Goal: Entertainment & Leisure: Consume media (video, audio)

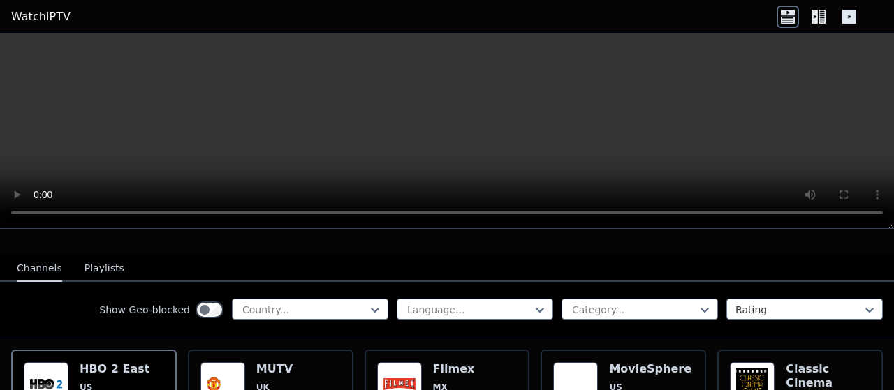
scroll to position [140, 0]
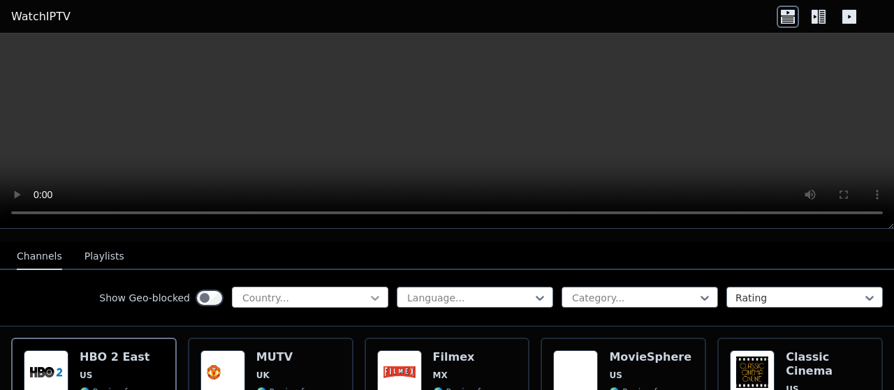
click at [368, 291] on icon at bounding box center [375, 298] width 14 height 14
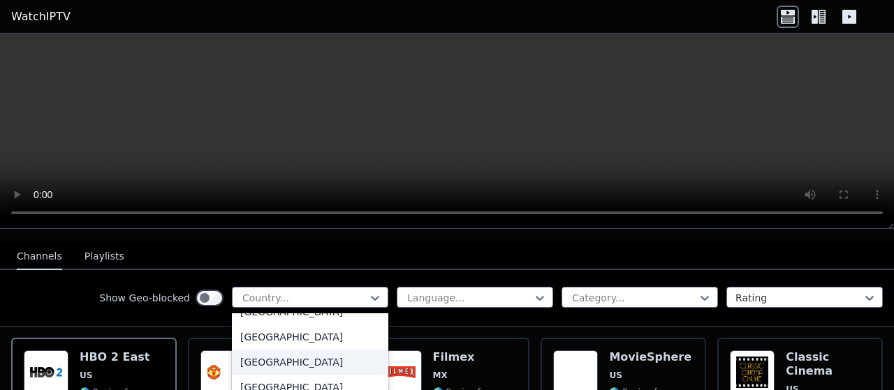
scroll to position [279, 0]
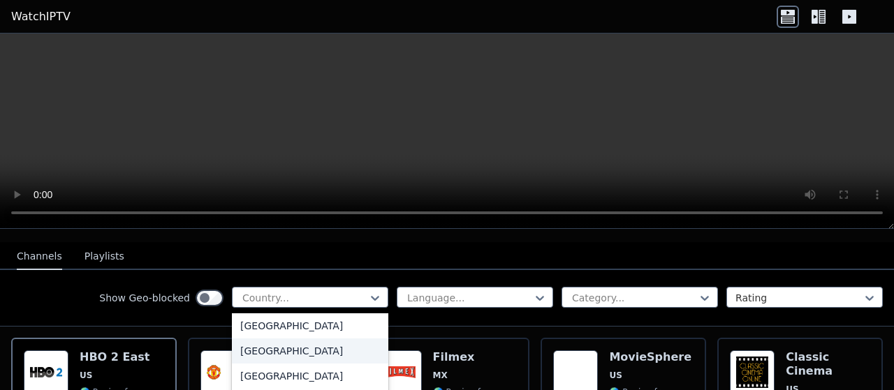
click at [92, 245] on button "Playlists" at bounding box center [105, 257] width 40 height 27
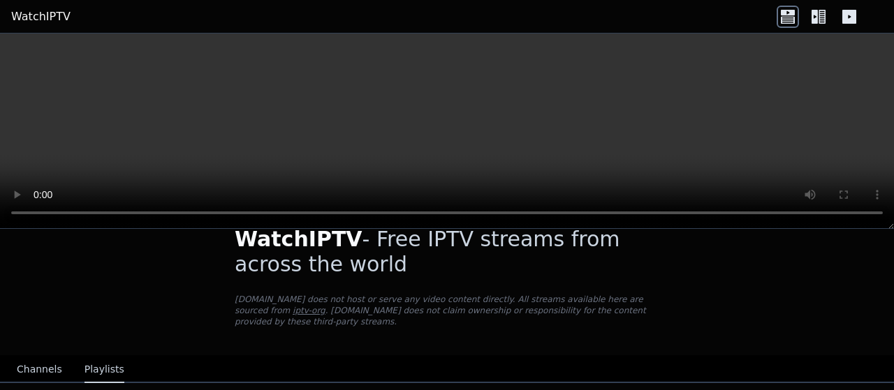
scroll to position [41, 0]
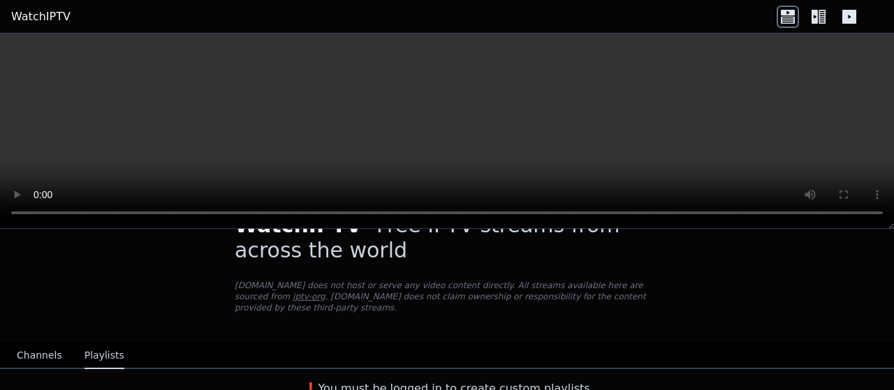
click at [35, 343] on button "Channels" at bounding box center [39, 356] width 45 height 27
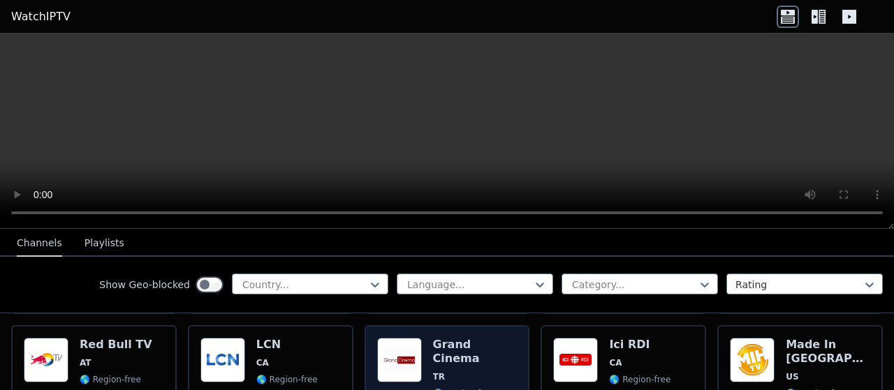
scroll to position [460, 0]
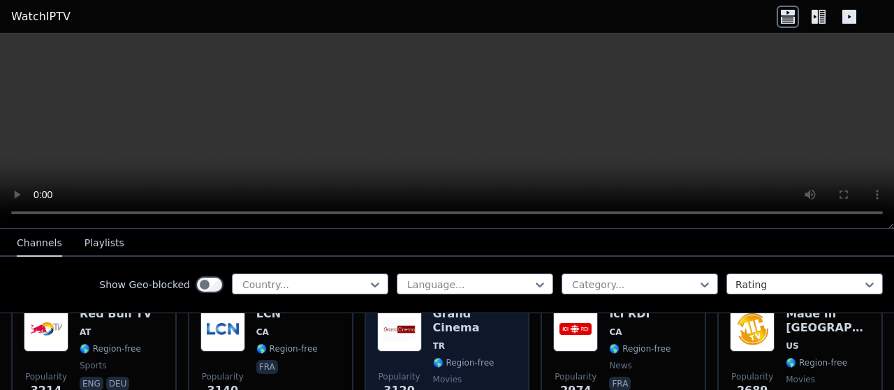
click at [453, 344] on div "Grand Cinema TR 🌎 Region-free movies tur eng ara" at bounding box center [475, 357] width 85 height 101
click at [411, 331] on img at bounding box center [399, 329] width 45 height 45
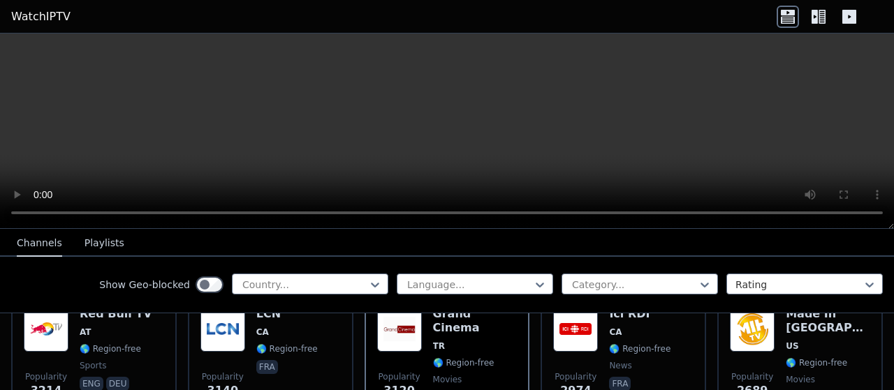
scroll to position [739, 0]
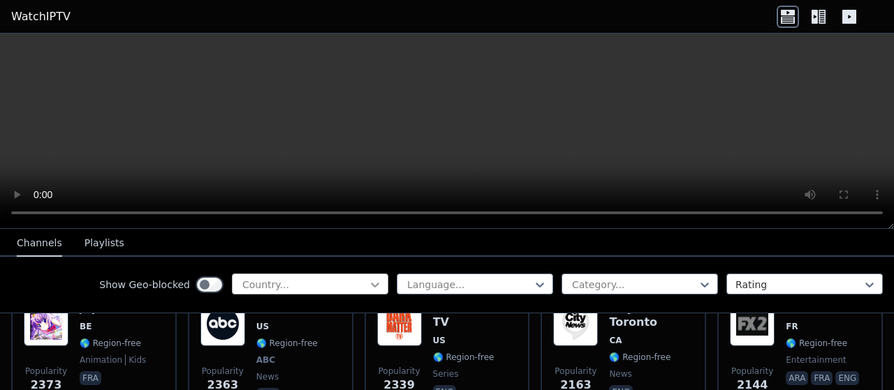
click at [368, 284] on icon at bounding box center [375, 285] width 14 height 14
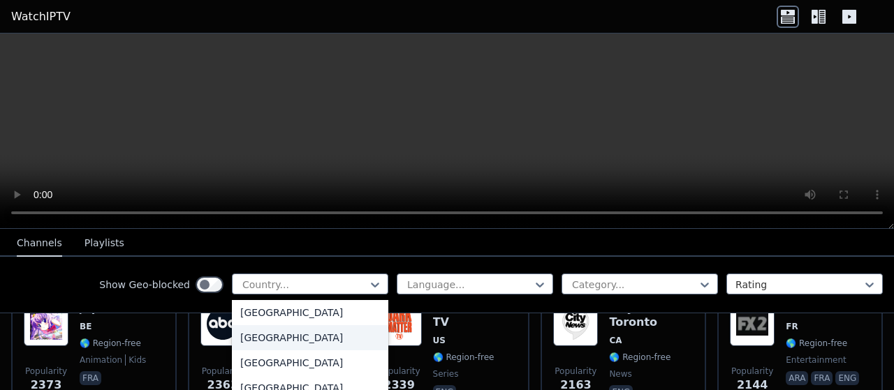
scroll to position [1607, 0]
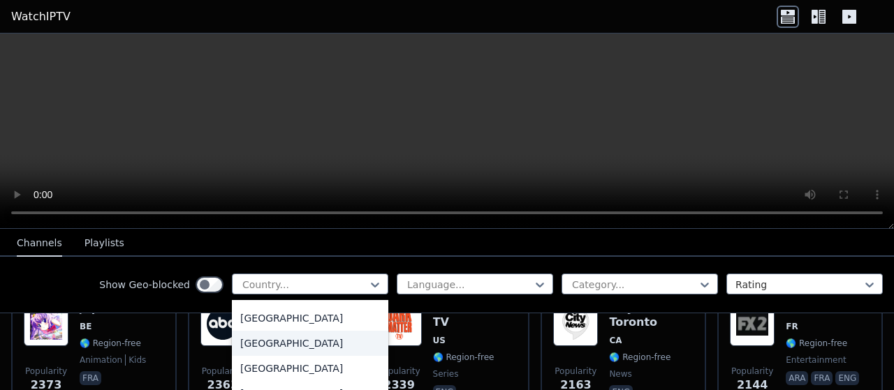
click at [274, 353] on div "[GEOGRAPHIC_DATA]" at bounding box center [310, 343] width 156 height 25
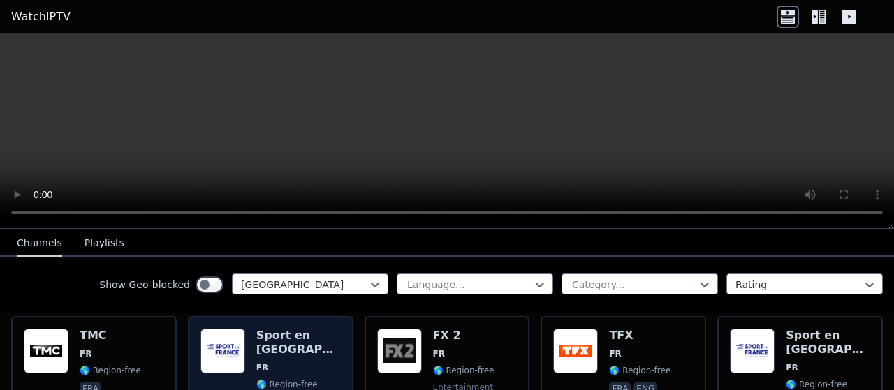
scroll to position [140, 0]
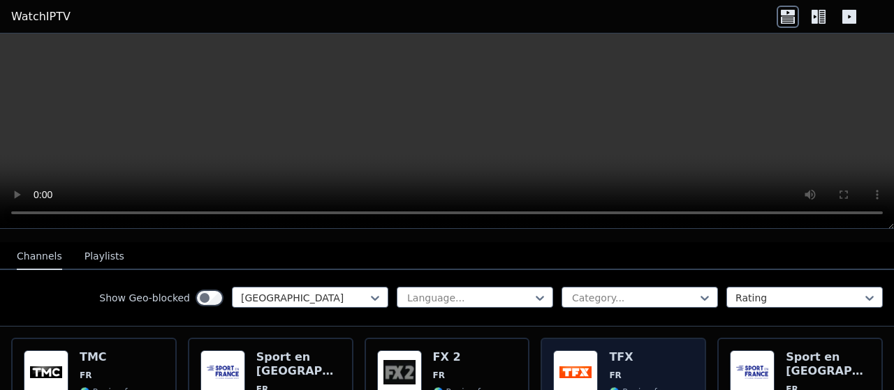
click at [580, 365] on img at bounding box center [575, 373] width 45 height 45
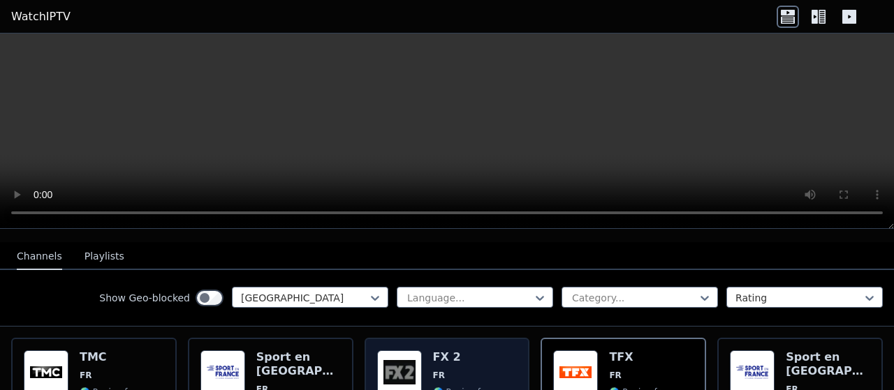
click at [402, 358] on img at bounding box center [399, 373] width 45 height 45
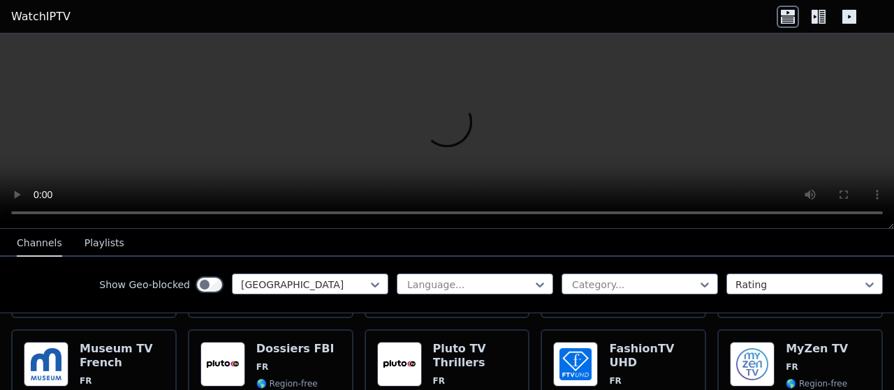
scroll to position [908, 0]
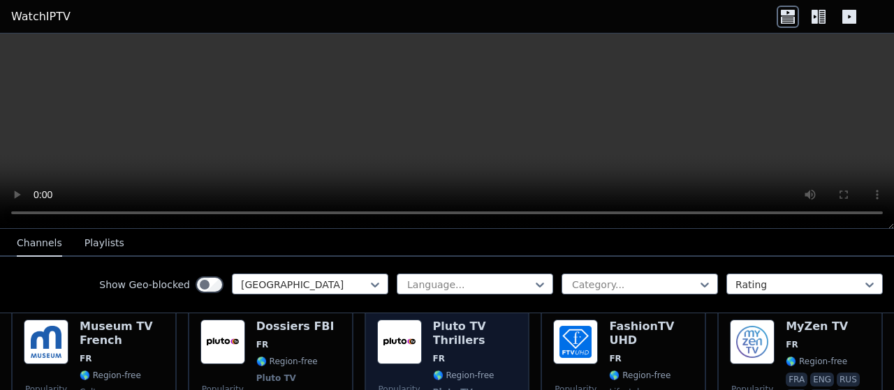
click at [407, 339] on img at bounding box center [399, 342] width 45 height 45
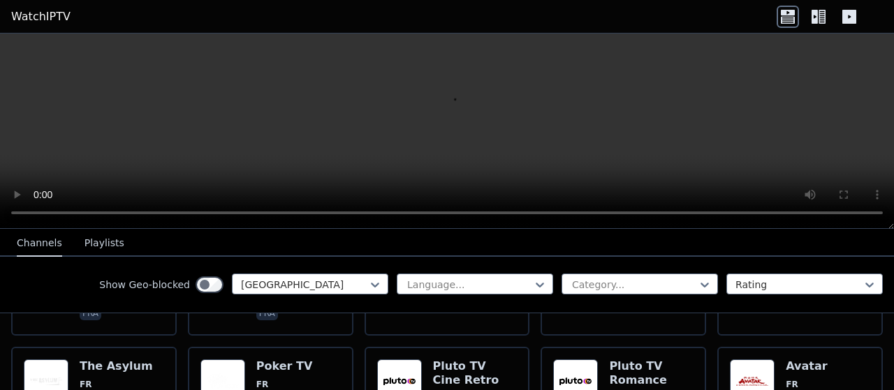
scroll to position [1187, 0]
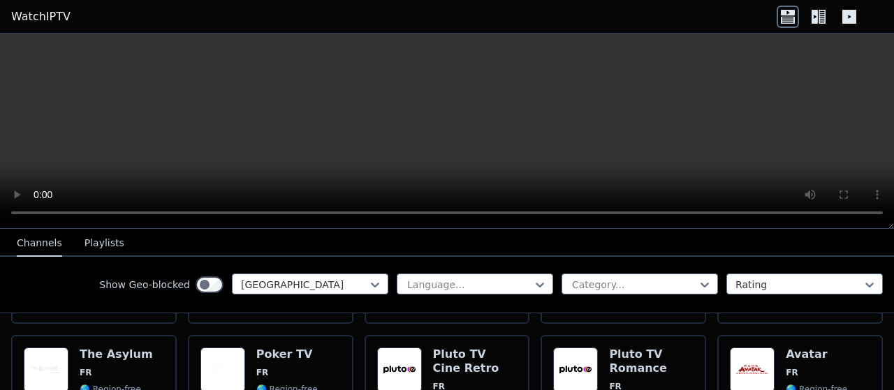
click at [465, 348] on h6 "Pluto TV Cine Retro" at bounding box center [475, 362] width 85 height 28
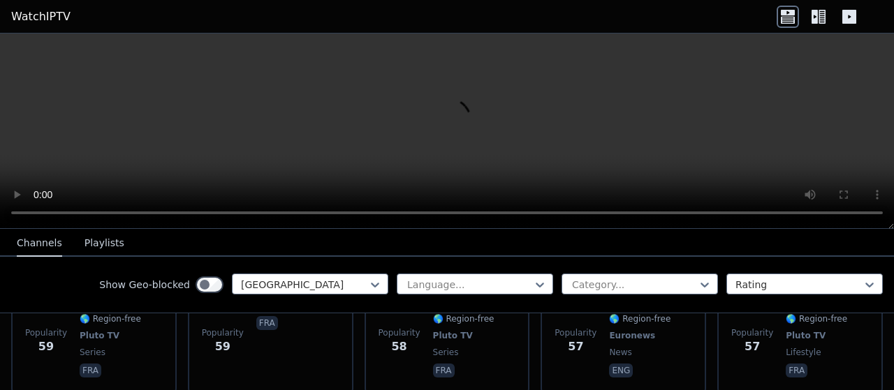
scroll to position [3632, 0]
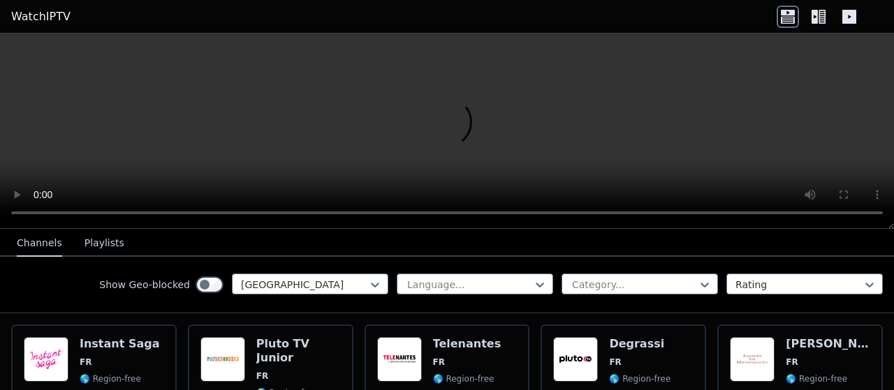
scroll to position [5309, 0]
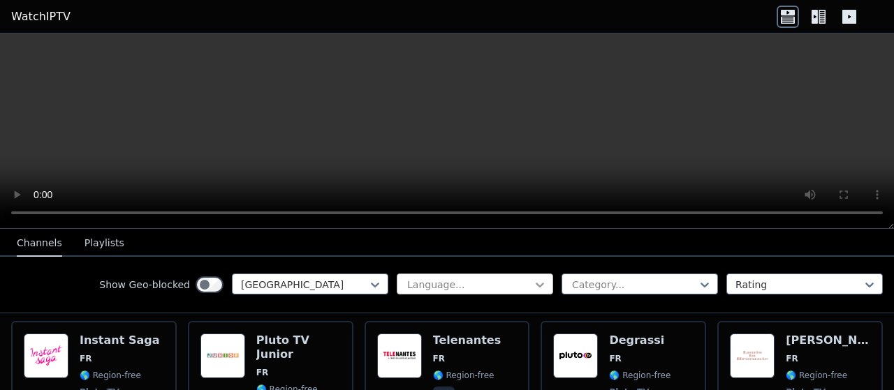
click at [533, 280] on icon at bounding box center [540, 285] width 14 height 14
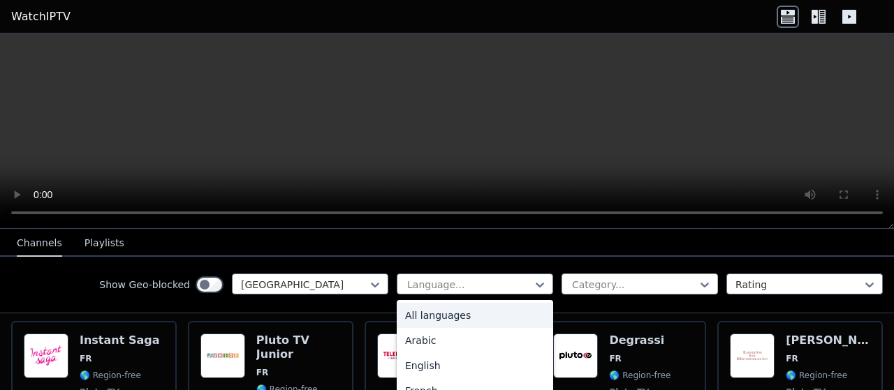
click at [678, 284] on div at bounding box center [634, 285] width 127 height 14
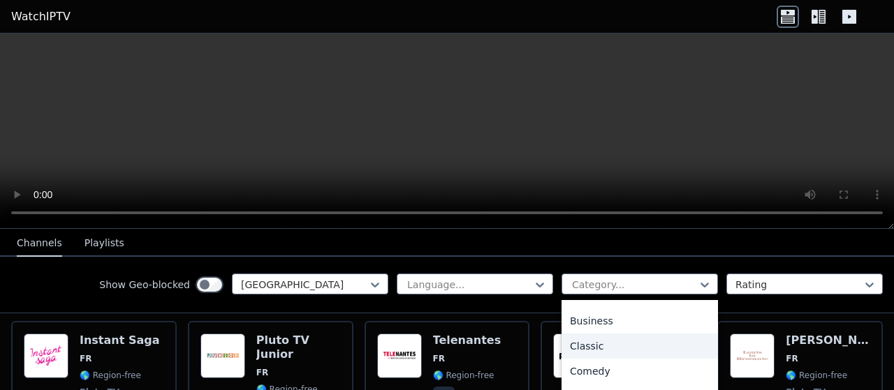
scroll to position [140, 0]
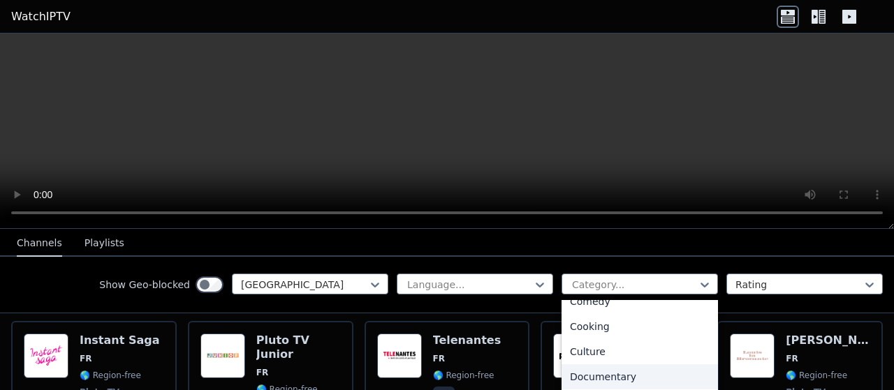
click at [601, 380] on div "Documentary" at bounding box center [640, 377] width 156 height 25
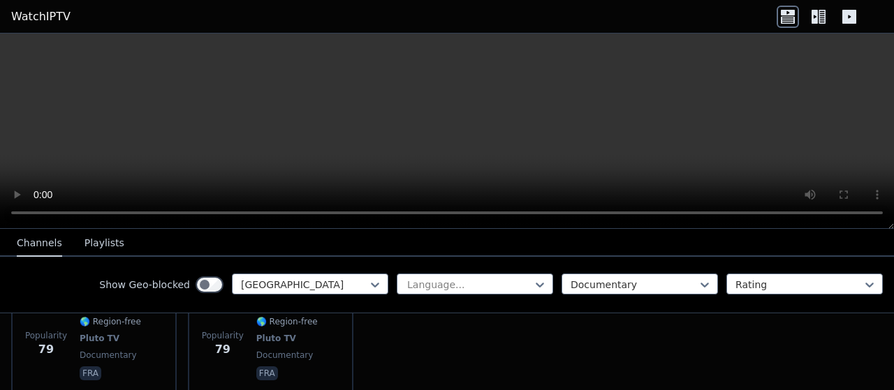
scroll to position [430, 0]
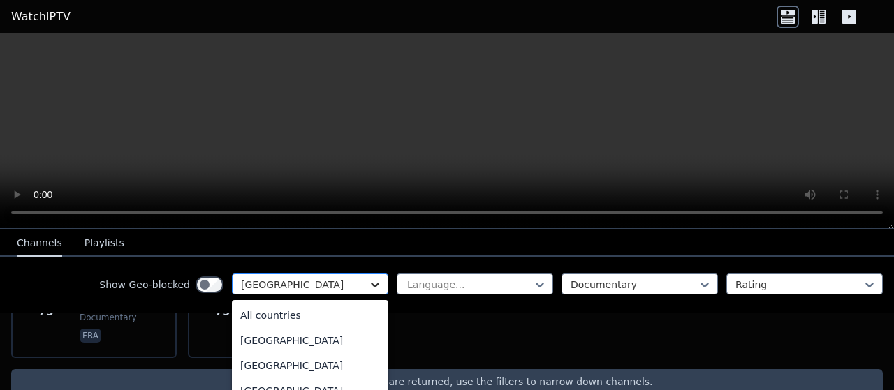
click at [368, 281] on icon at bounding box center [375, 285] width 14 height 14
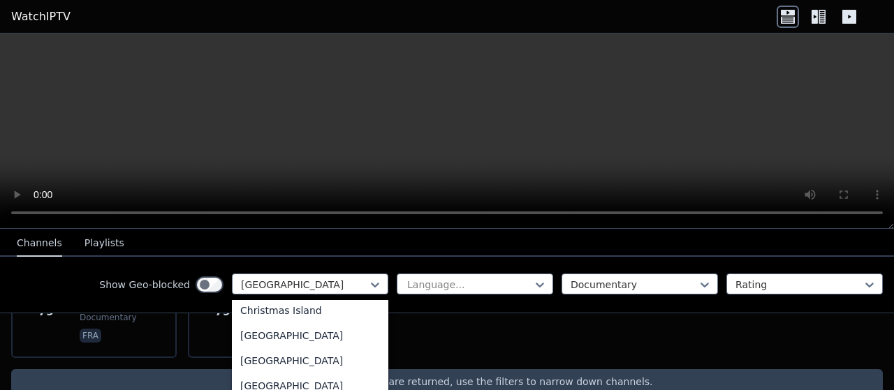
scroll to position [0, 0]
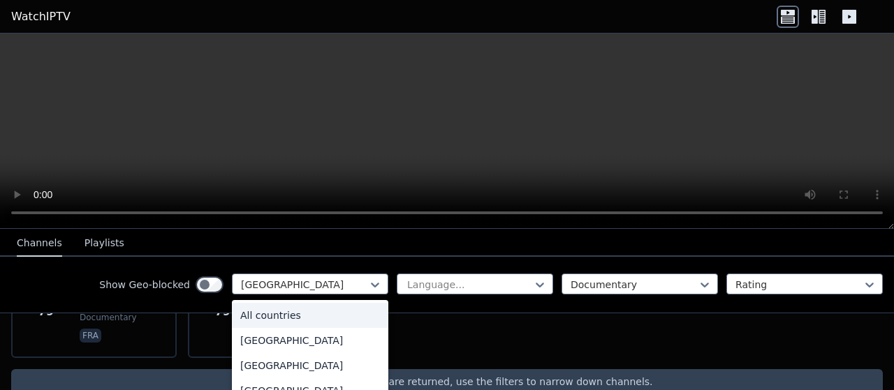
click at [313, 314] on div "All countries" at bounding box center [310, 315] width 156 height 25
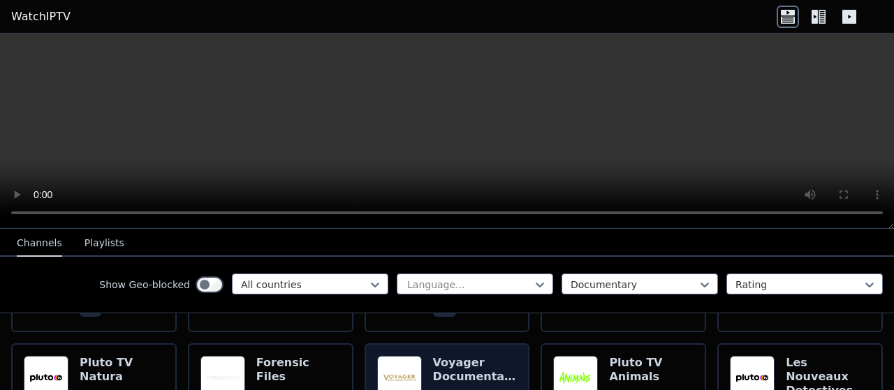
scroll to position [1257, 0]
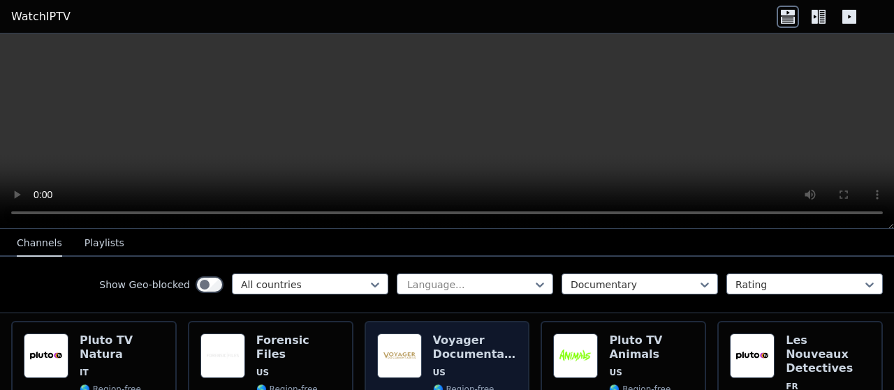
click at [441, 334] on h6 "Voyager Documentaries" at bounding box center [475, 348] width 85 height 28
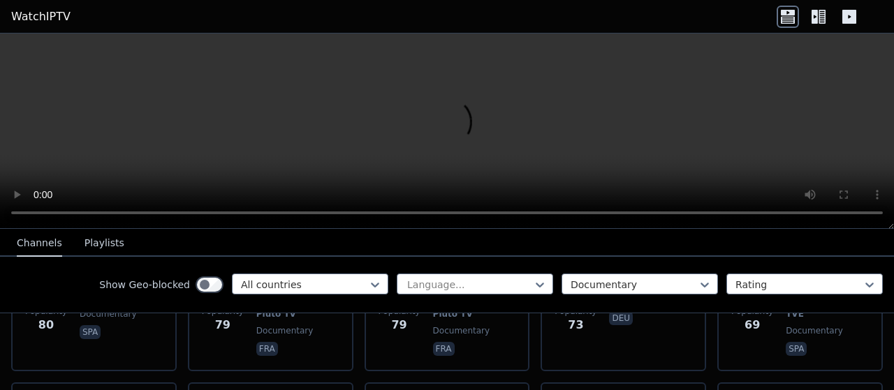
scroll to position [1537, 0]
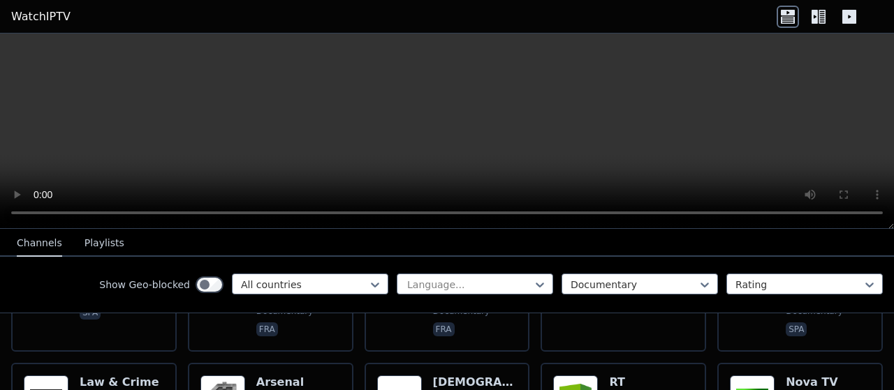
click at [609, 376] on h6 "RT Documentary Russian" at bounding box center [651, 397] width 85 height 42
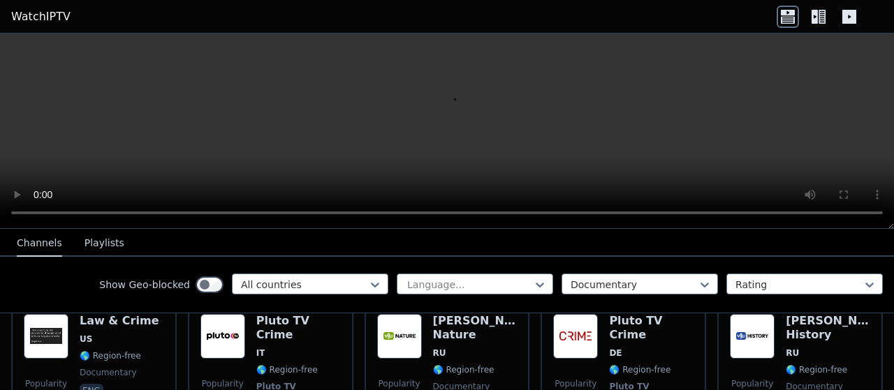
scroll to position [2445, 0]
